Goal: Task Accomplishment & Management: Complete application form

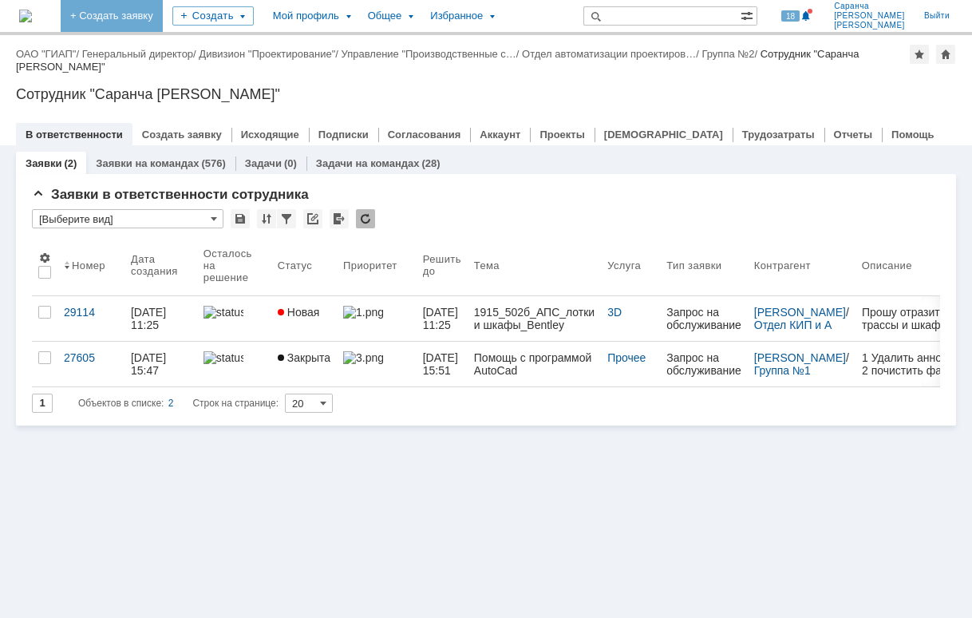
click at [163, 12] on link "+ Создать заявку" at bounding box center [112, 16] width 102 height 32
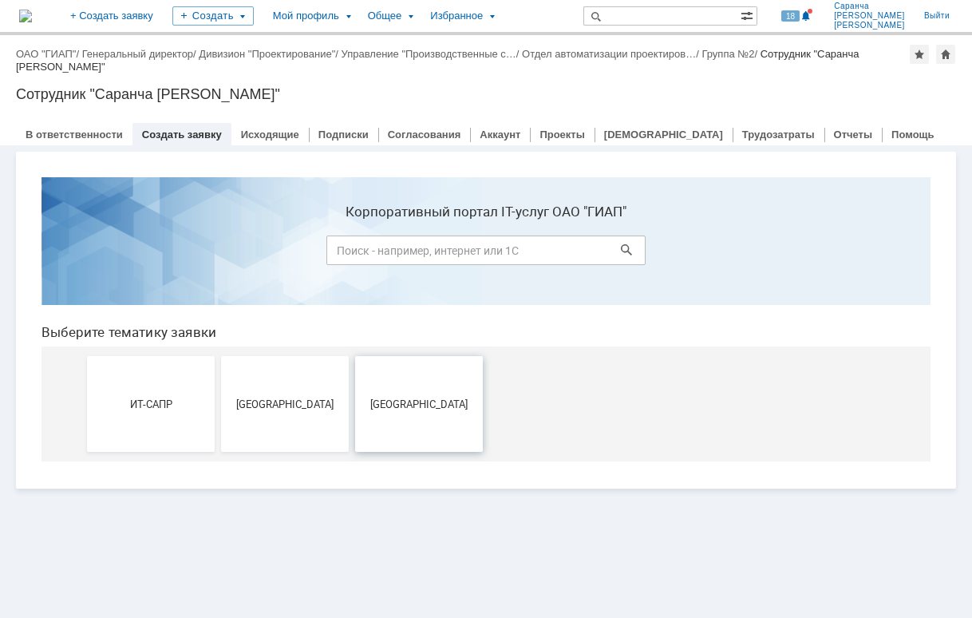
click at [433, 435] on button "[GEOGRAPHIC_DATA]" at bounding box center [419, 404] width 128 height 96
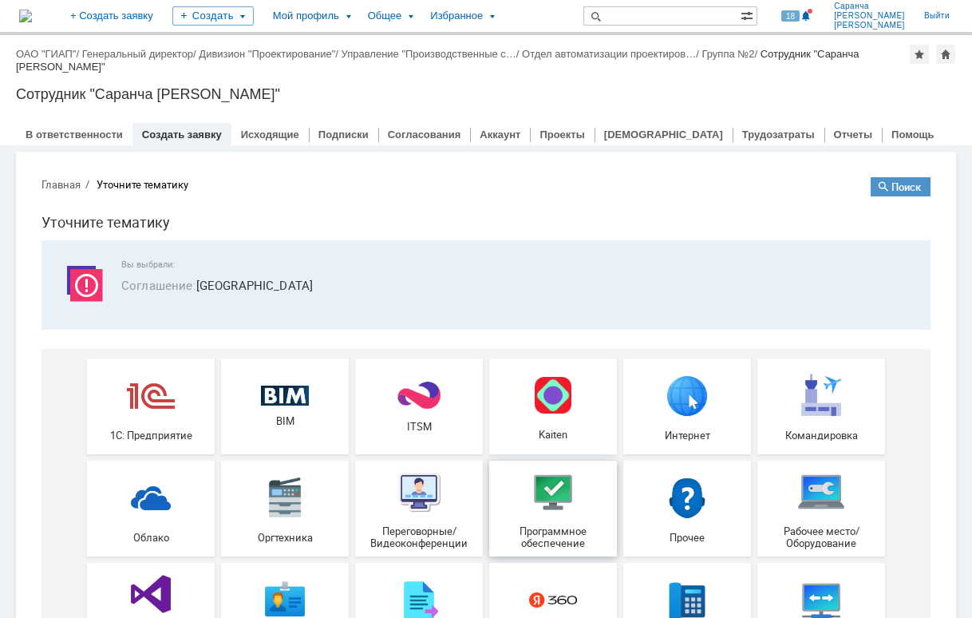
click at [564, 490] on img at bounding box center [553, 492] width 48 height 48
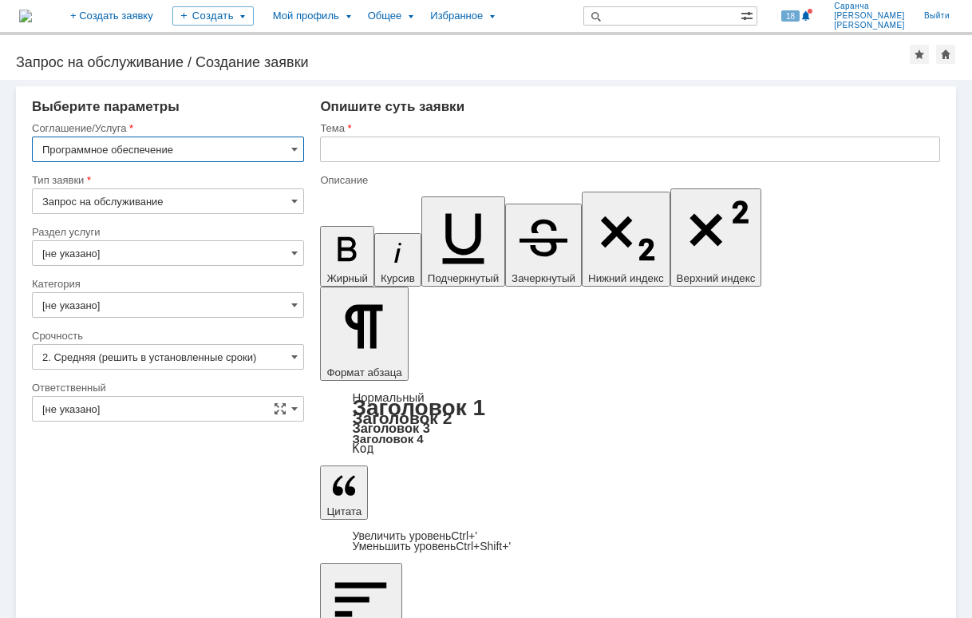
click at [418, 148] on input "text" at bounding box center [630, 149] width 620 height 26
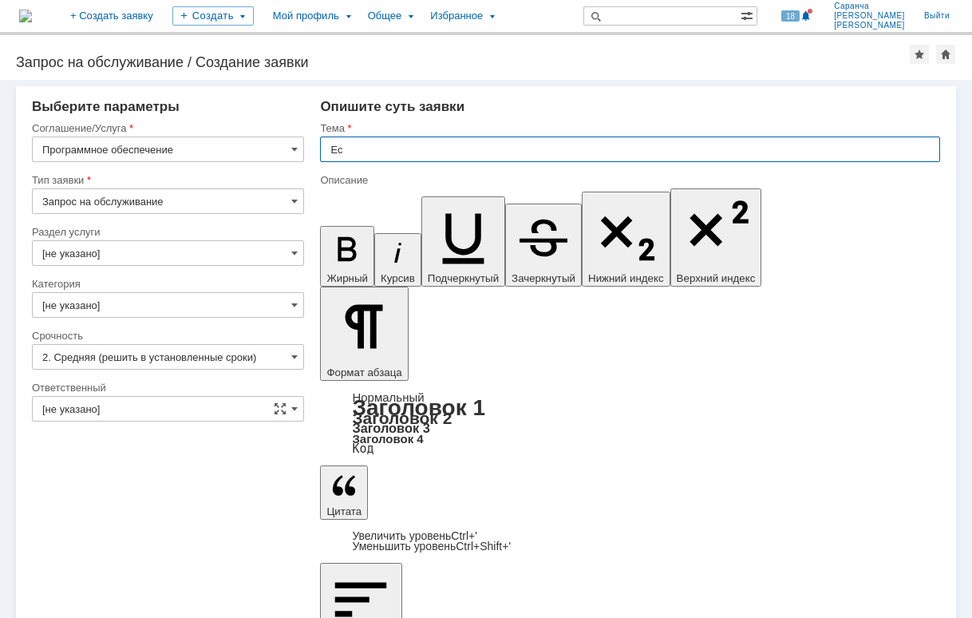
type input "E"
type input "Установка ПО"
click at [188, 405] on input "[не указано]" at bounding box center [168, 409] width 272 height 26
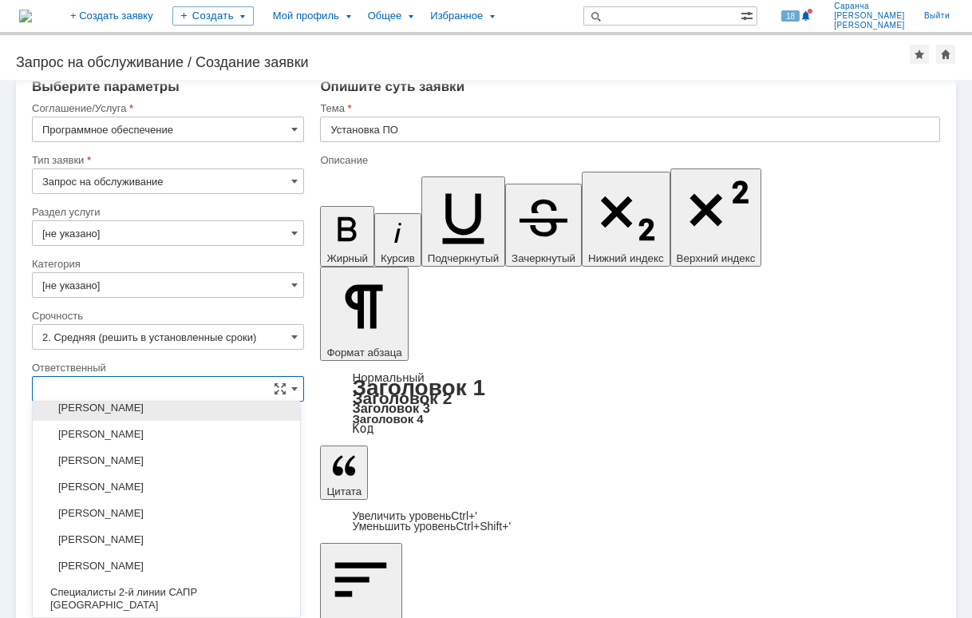
scroll to position [1187, 0]
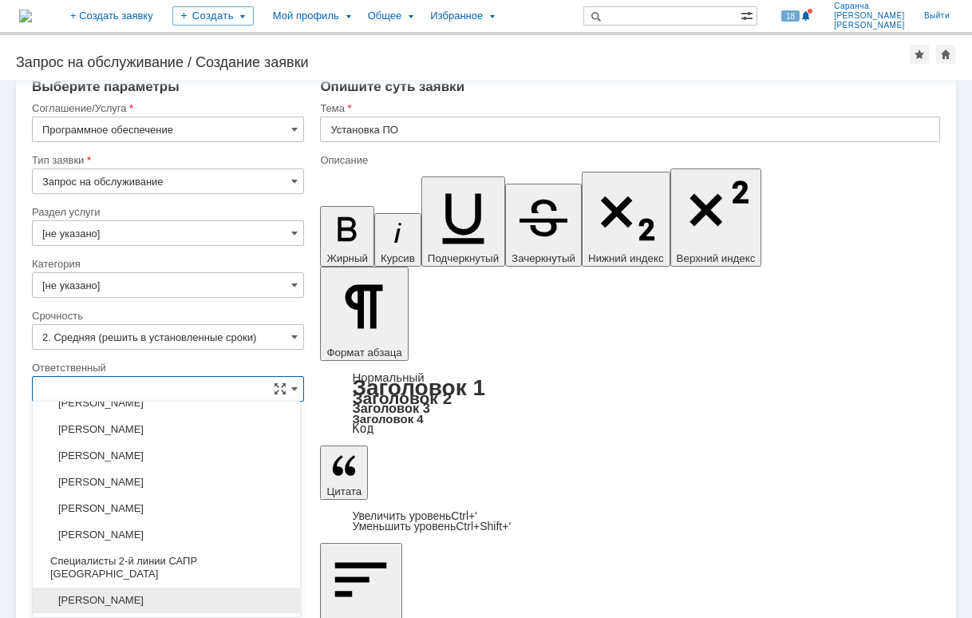
click at [152, 594] on span "[PERSON_NAME]" at bounding box center [166, 600] width 248 height 13
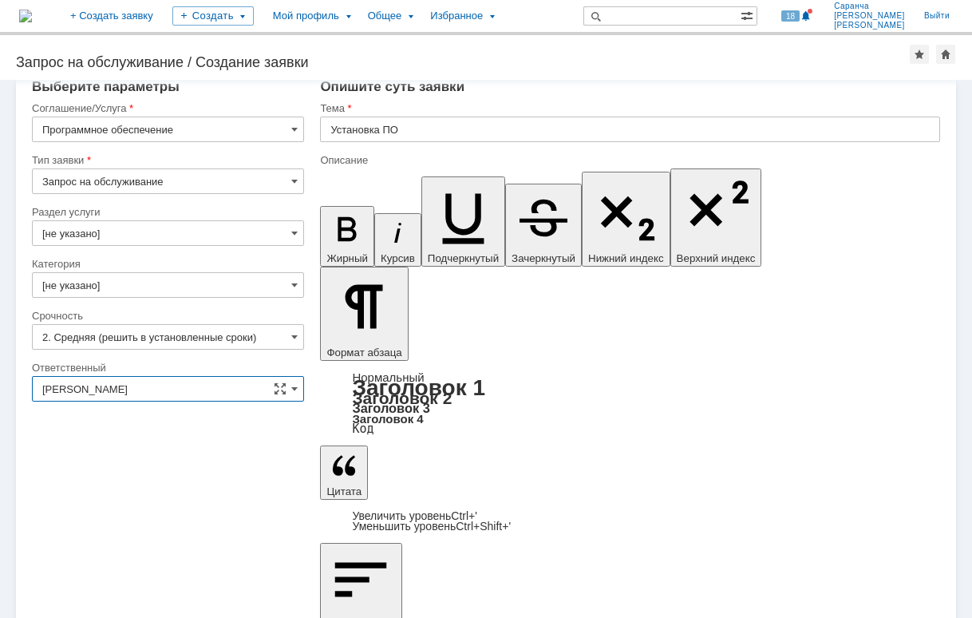
scroll to position [0, 0]
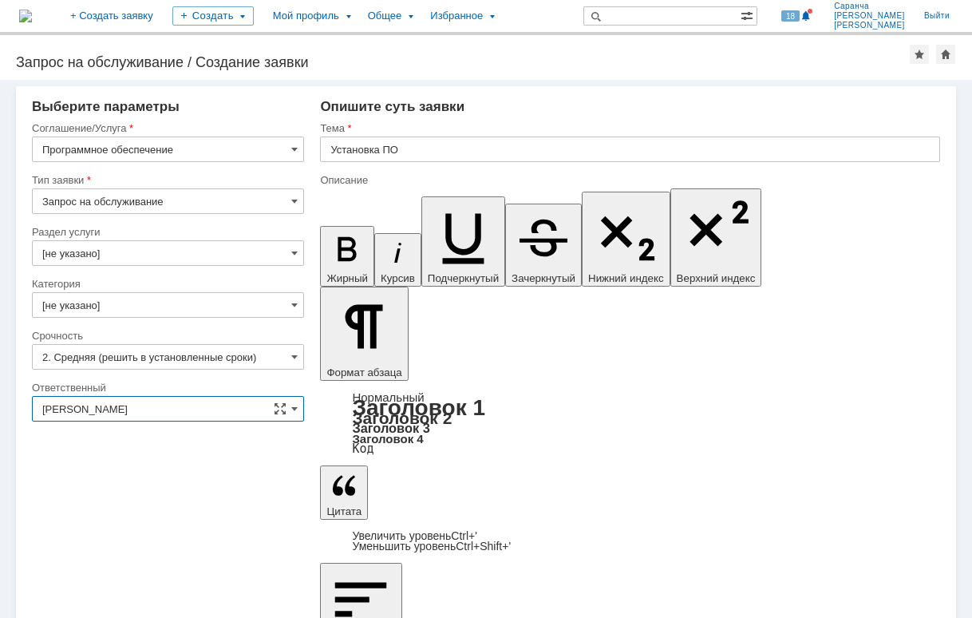
type input "[PERSON_NAME]"
